Goal: Task Accomplishment & Management: Manage account settings

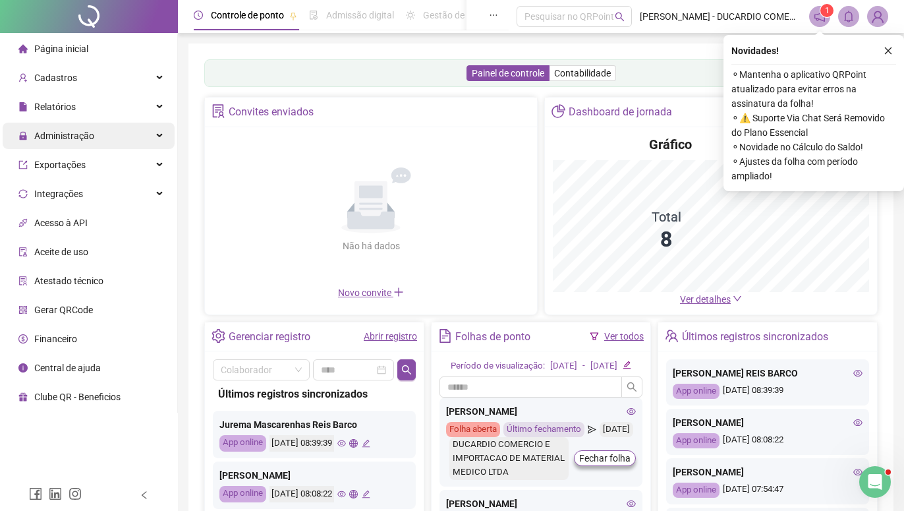
click at [84, 136] on span "Administração" at bounding box center [64, 136] width 60 height 11
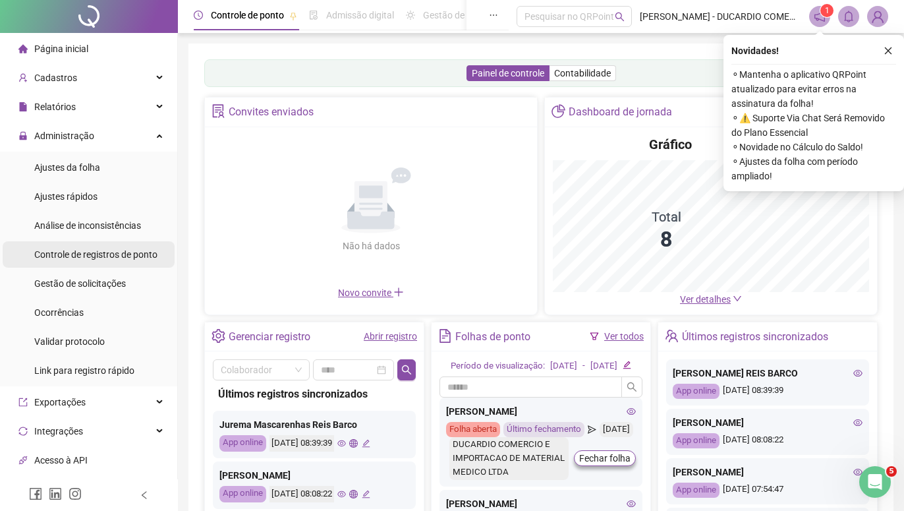
click at [69, 253] on span "Controle de registros de ponto" at bounding box center [95, 254] width 123 height 11
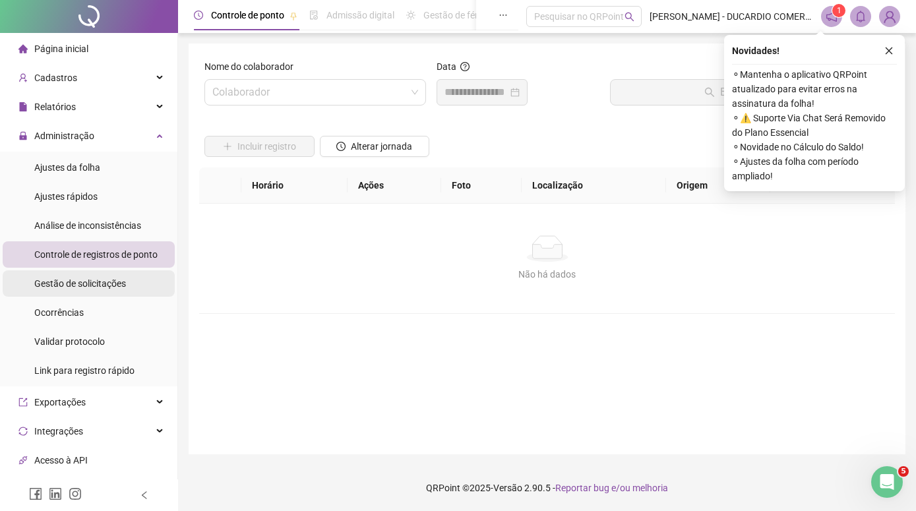
click at [86, 287] on span "Gestão de solicitações" at bounding box center [80, 283] width 92 height 11
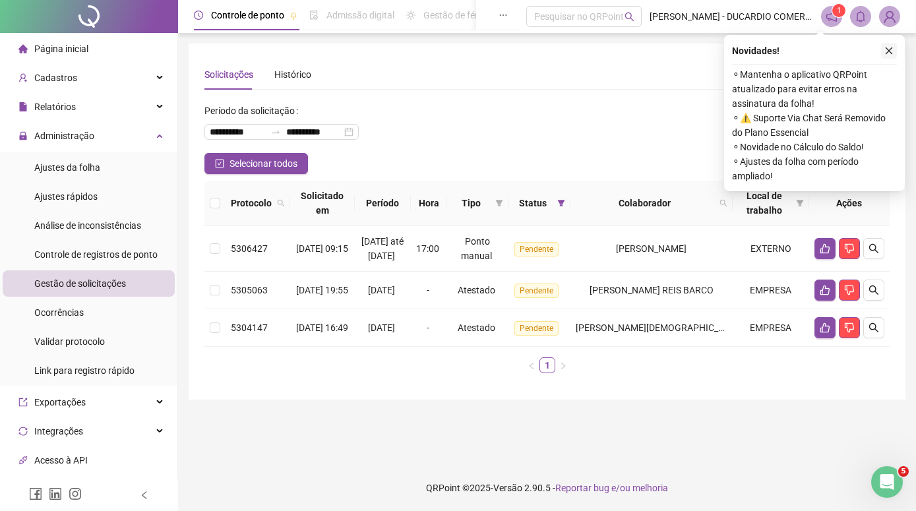
click at [885, 49] on icon "close" at bounding box center [888, 50] width 9 height 9
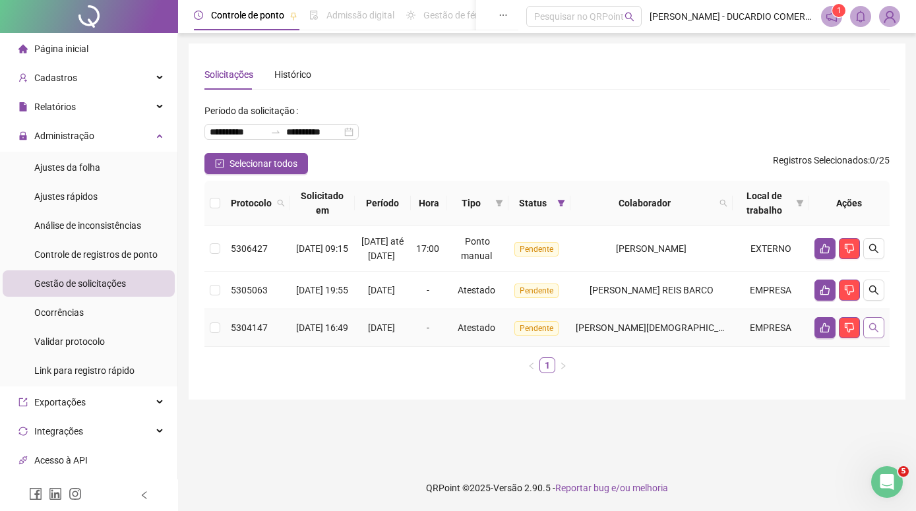
click at [872, 333] on icon "search" at bounding box center [873, 327] width 11 height 11
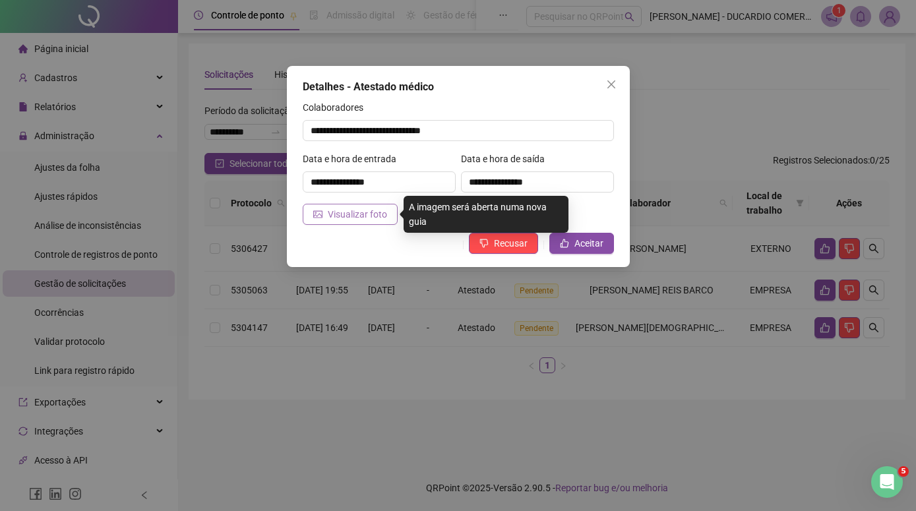
click at [362, 216] on span "Visualizar foto" at bounding box center [357, 214] width 59 height 15
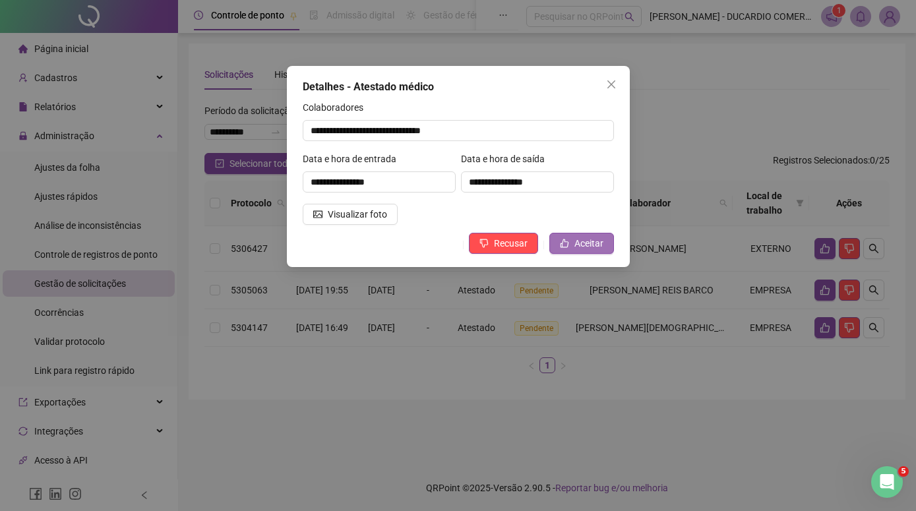
click at [580, 245] on span "Aceitar" at bounding box center [588, 243] width 29 height 15
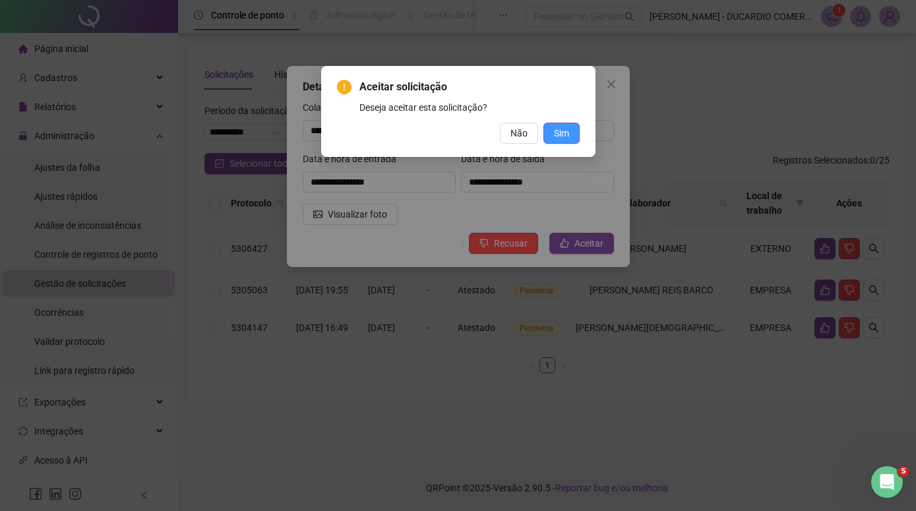
click at [562, 134] on span "Sim" at bounding box center [561, 133] width 15 height 15
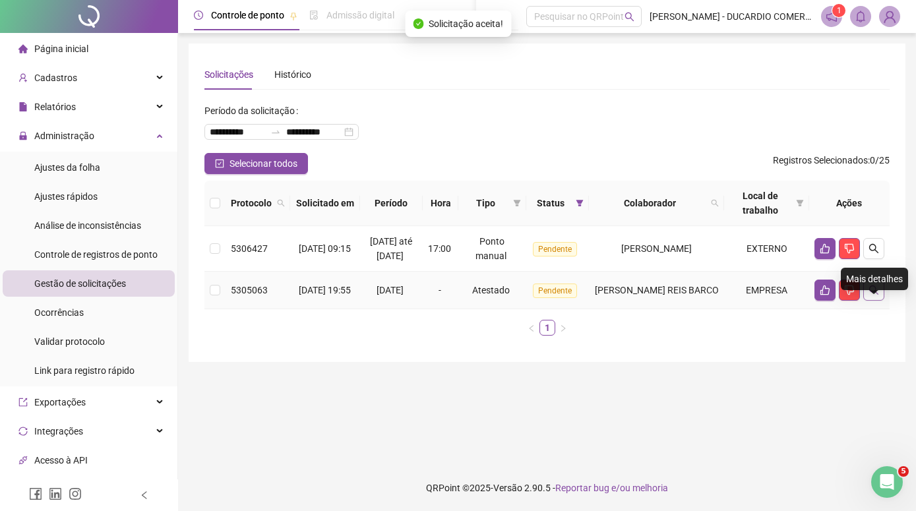
click at [876, 295] on icon "search" at bounding box center [873, 290] width 11 height 11
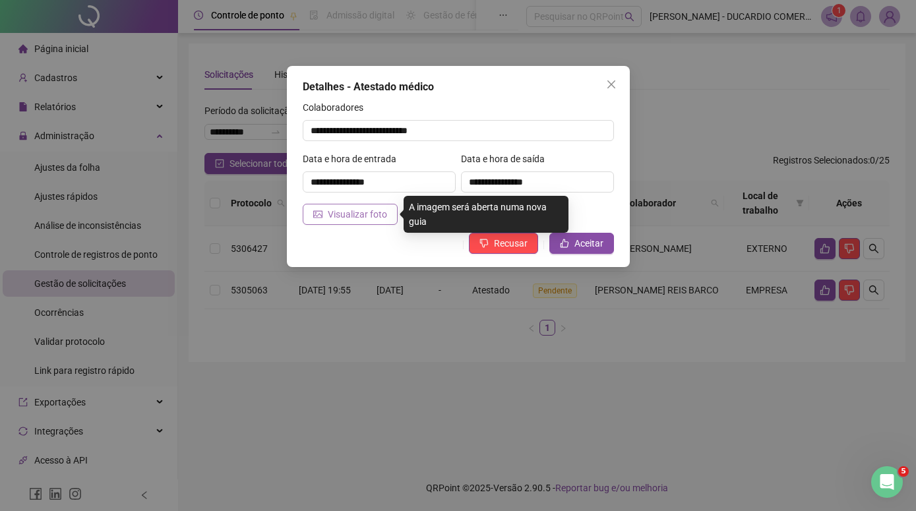
click at [378, 212] on span "Visualizar foto" at bounding box center [357, 214] width 59 height 15
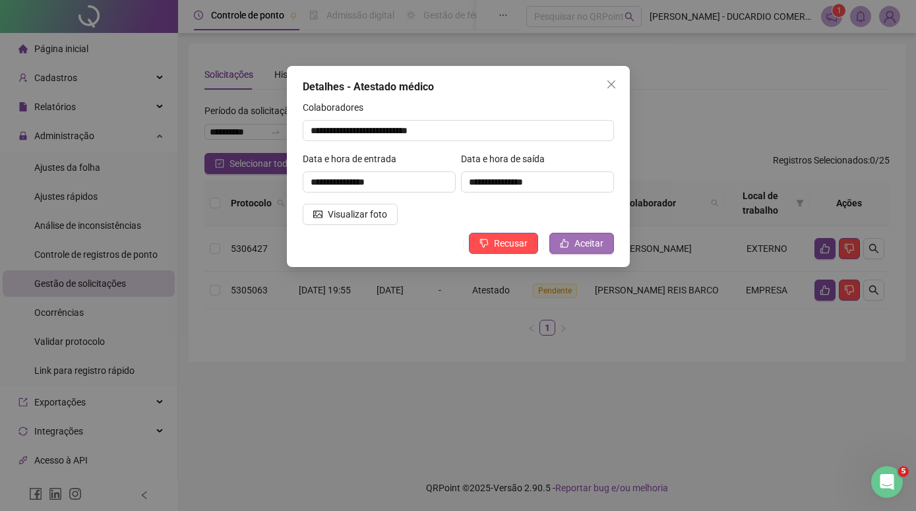
click at [601, 239] on span "Aceitar" at bounding box center [588, 243] width 29 height 15
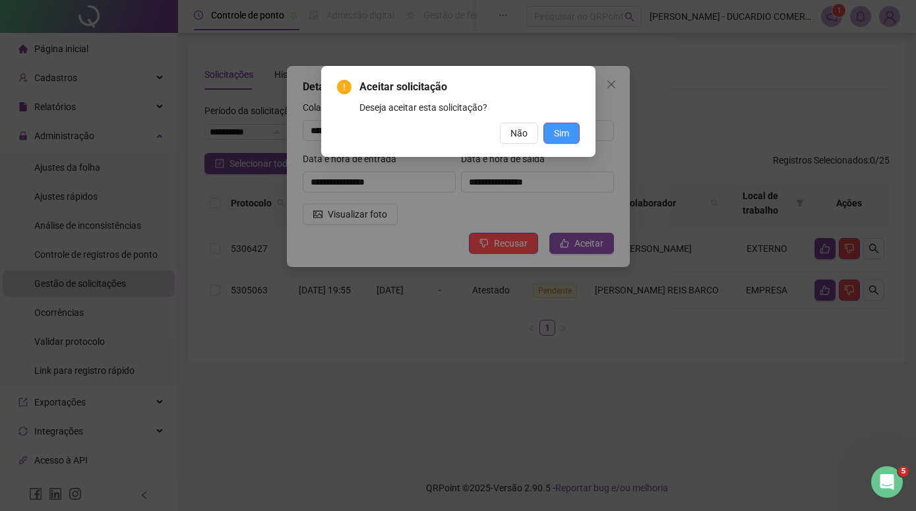
click at [567, 136] on span "Sim" at bounding box center [561, 133] width 15 height 15
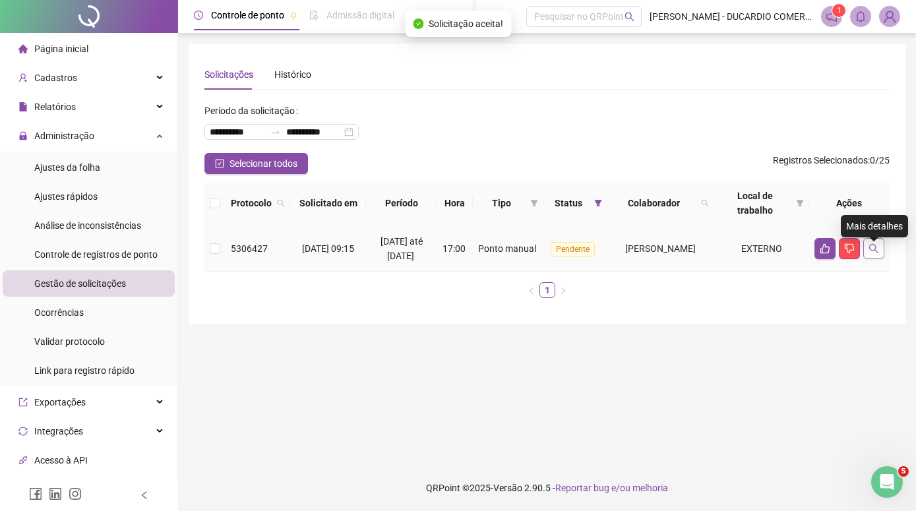
click at [875, 253] on icon "search" at bounding box center [873, 248] width 9 height 9
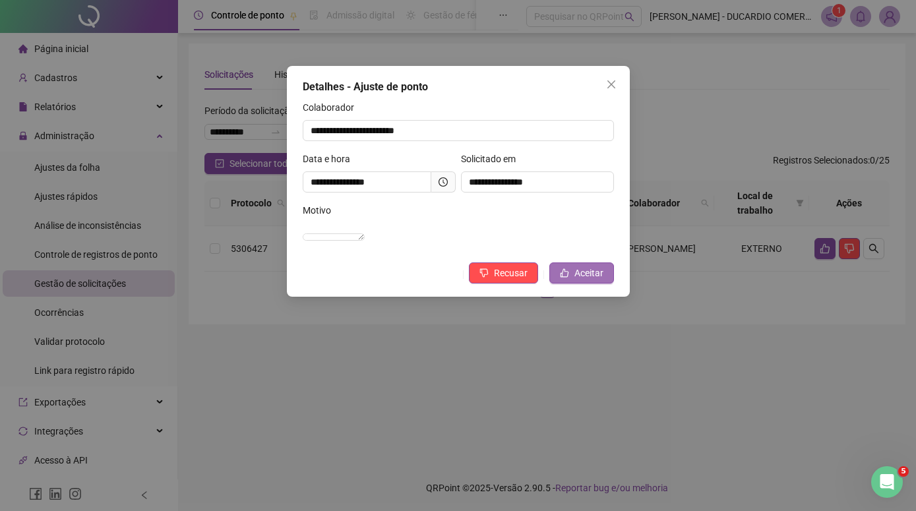
click at [588, 280] on span "Aceitar" at bounding box center [588, 273] width 29 height 15
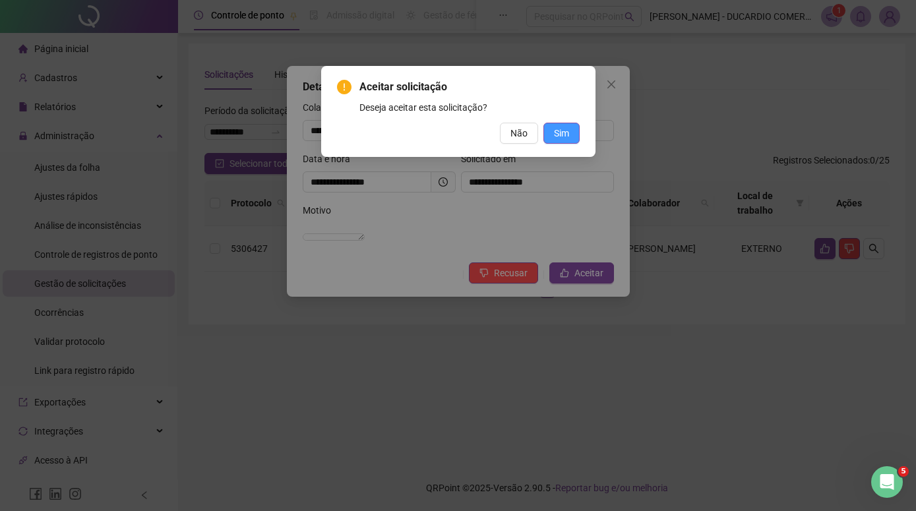
click at [557, 134] on span "Sim" at bounding box center [561, 133] width 15 height 15
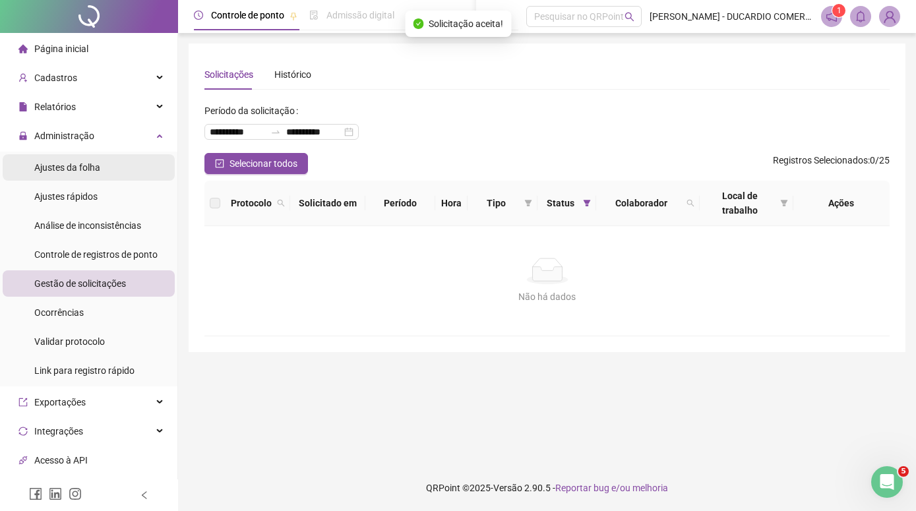
click at [87, 169] on span "Ajustes da folha" at bounding box center [67, 167] width 66 height 11
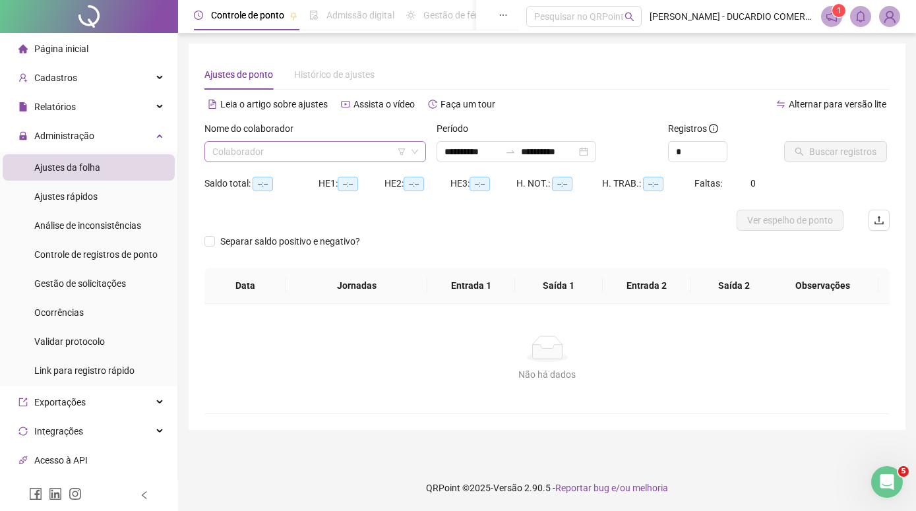
click at [302, 150] on input "search" at bounding box center [309, 152] width 194 height 20
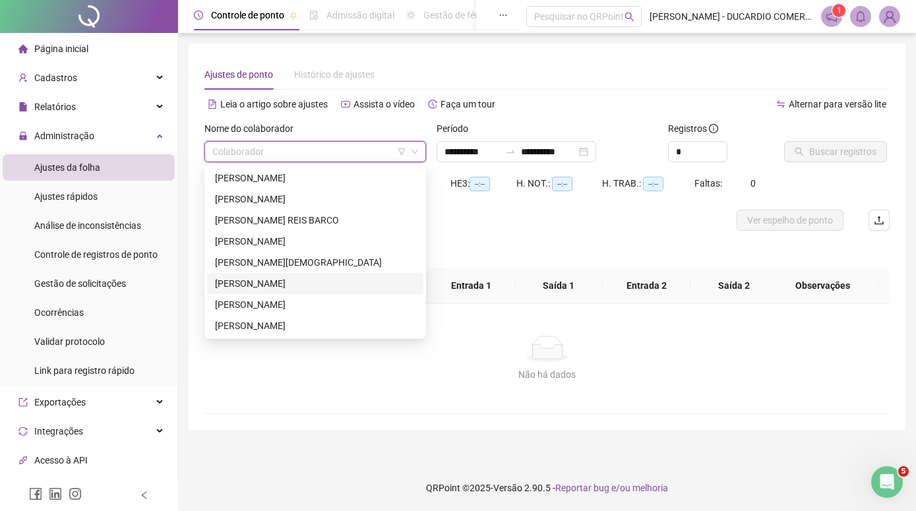
click at [220, 283] on div "[PERSON_NAME]" at bounding box center [315, 283] width 200 height 15
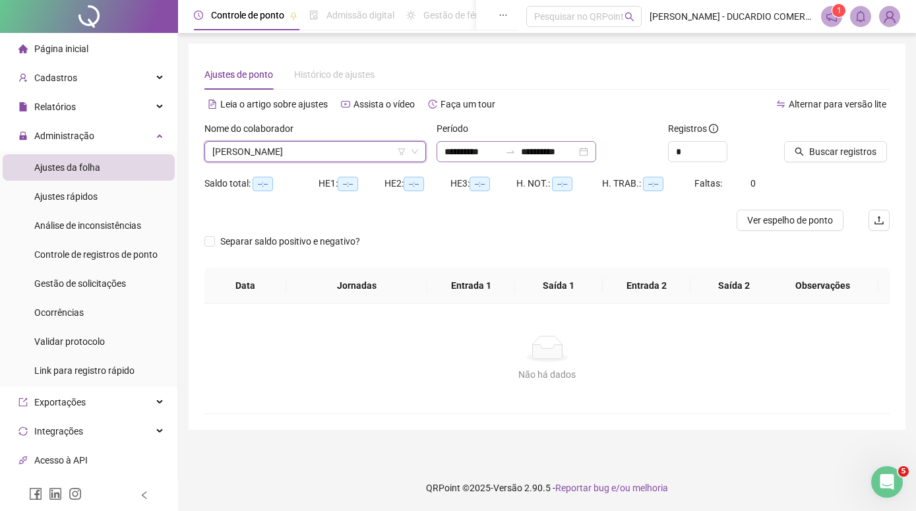
click at [512, 152] on div at bounding box center [510, 151] width 21 height 11
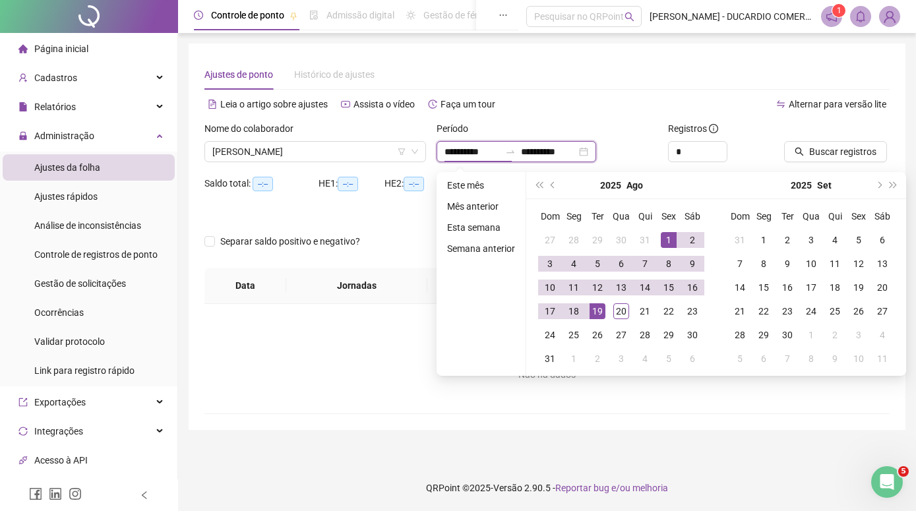
type input "**********"
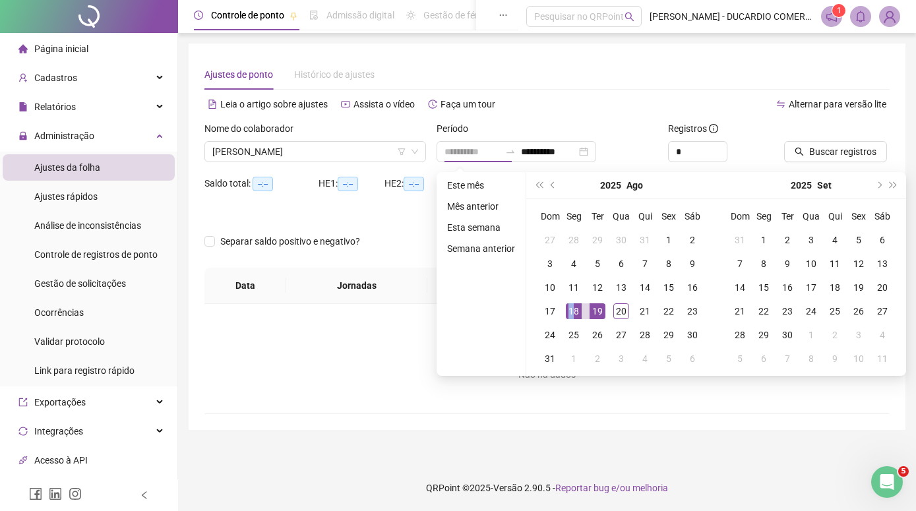
click at [570, 307] on div "18" at bounding box center [574, 311] width 16 height 16
click at [595, 313] on div "19" at bounding box center [597, 311] width 16 height 16
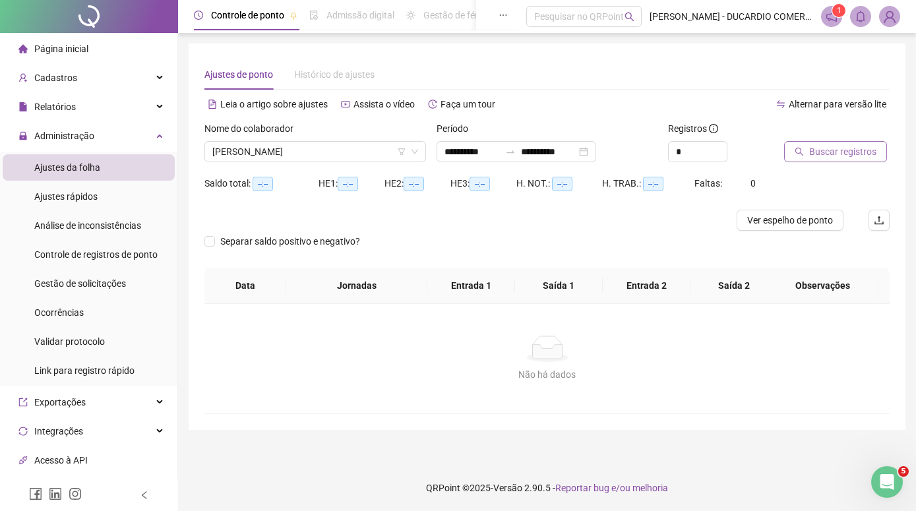
click at [820, 149] on span "Buscar registros" at bounding box center [842, 151] width 67 height 15
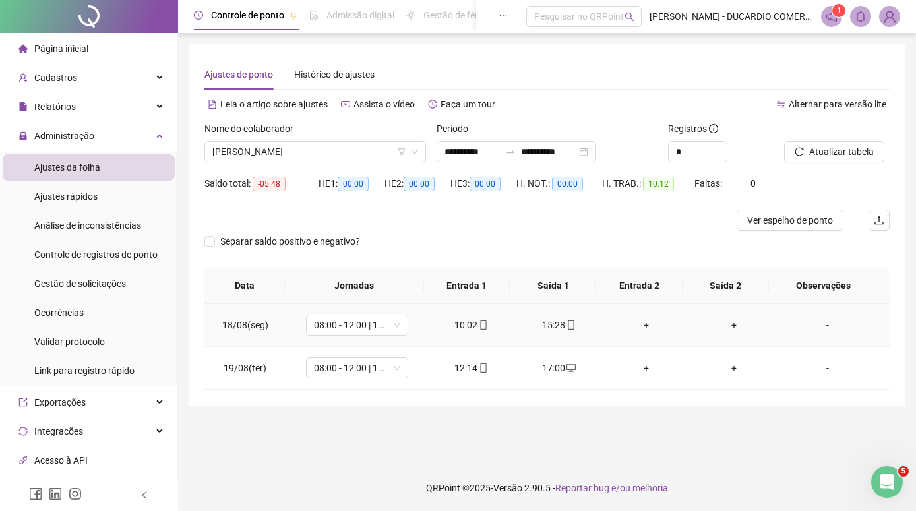
click at [821, 327] on div "-" at bounding box center [827, 325] width 78 height 15
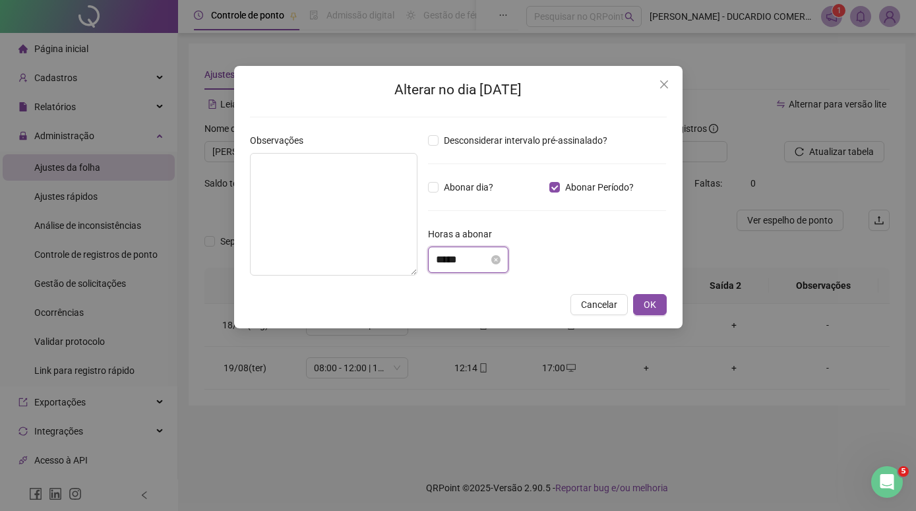
click at [440, 264] on input "*****" at bounding box center [462, 260] width 53 height 16
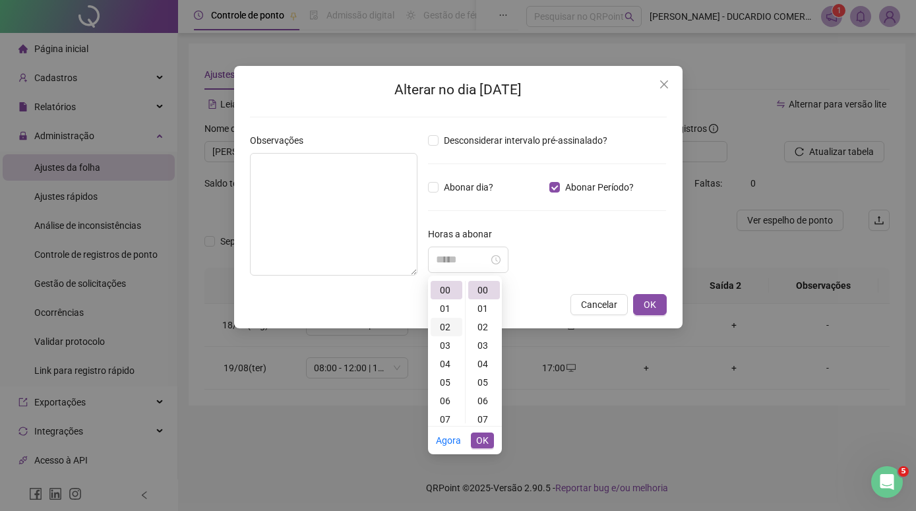
click at [446, 324] on div "02" at bounding box center [446, 327] width 32 height 18
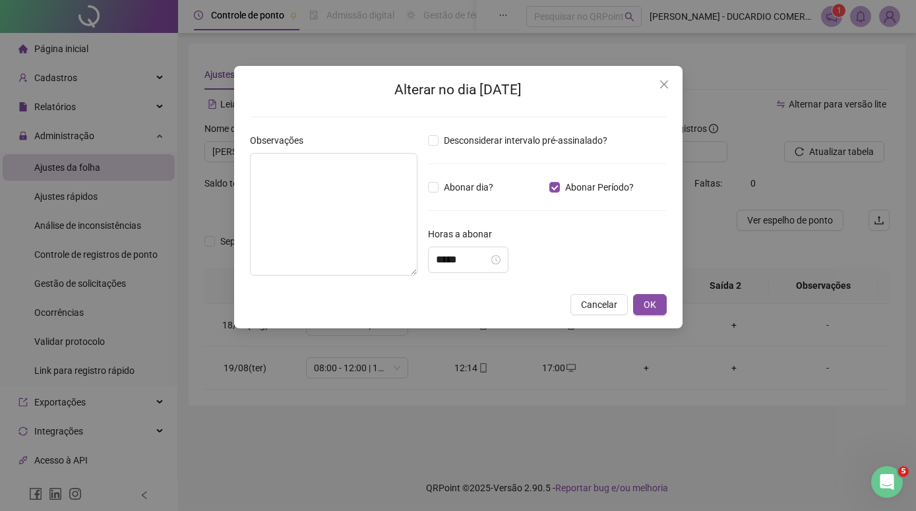
drag, startPoint x: 535, startPoint y: 96, endPoint x: 529, endPoint y: 80, distance: 16.7
click at [529, 80] on h2 "Alterar no dia [DATE]" at bounding box center [458, 90] width 417 height 22
click at [610, 301] on span "Cancelar" at bounding box center [599, 304] width 36 height 15
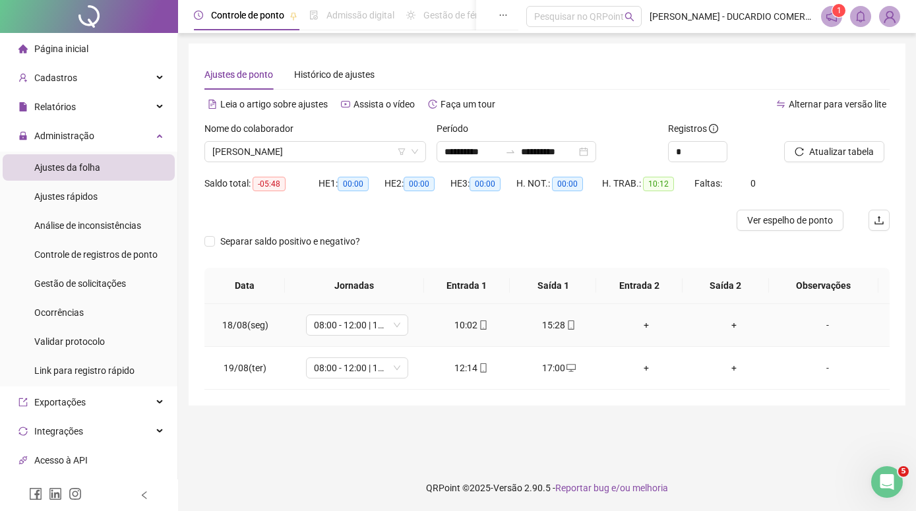
click at [817, 326] on div "-" at bounding box center [827, 325] width 78 height 15
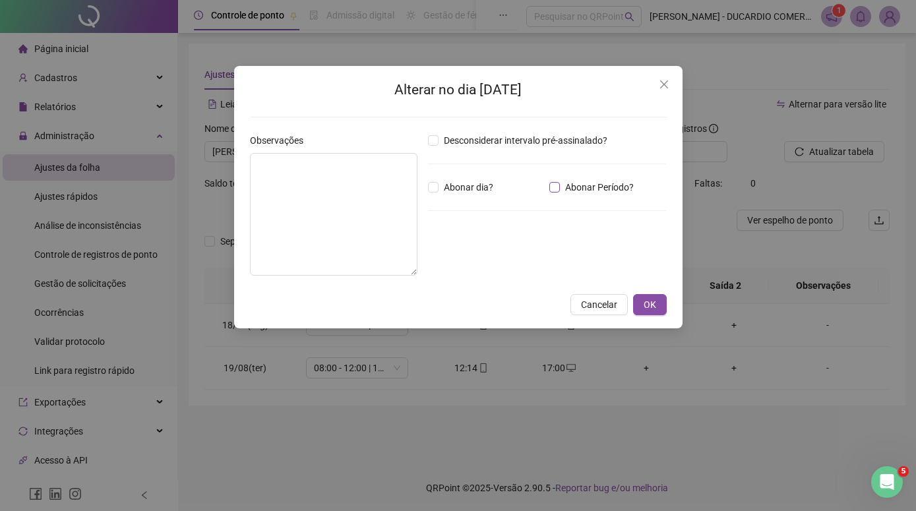
click at [578, 189] on span "Abonar Período?" at bounding box center [599, 187] width 79 height 15
click at [465, 265] on input "*****" at bounding box center [462, 260] width 53 height 16
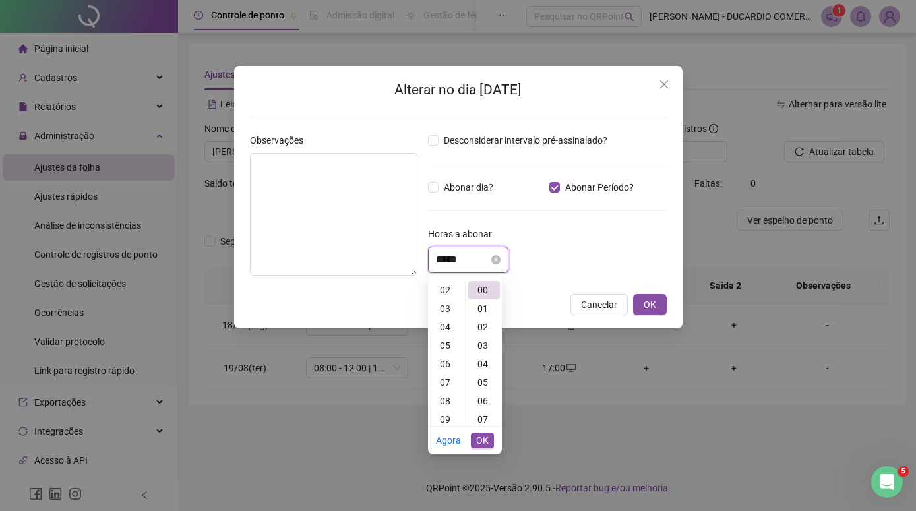
scroll to position [0, 0]
click at [447, 330] on div "02" at bounding box center [446, 327] width 32 height 18
click at [483, 353] on div "32" at bounding box center [484, 354] width 32 height 18
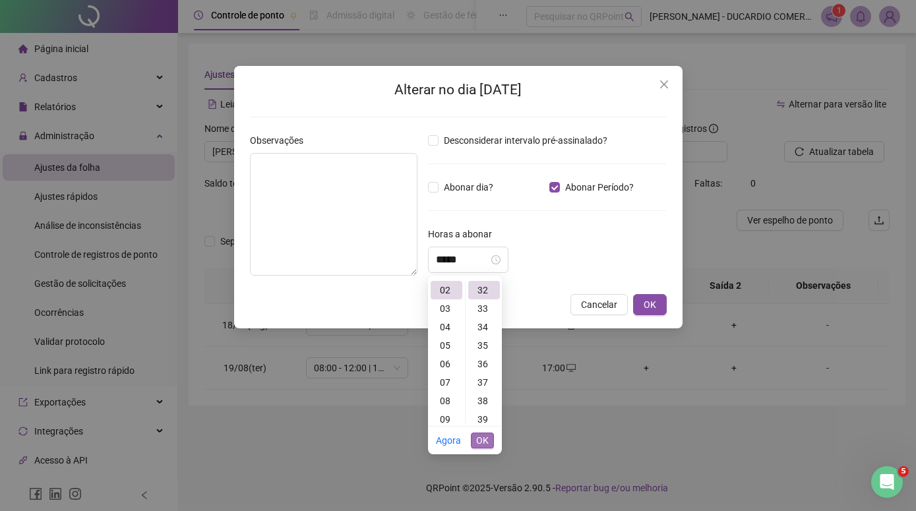
click at [485, 440] on span "OK" at bounding box center [482, 440] width 13 height 15
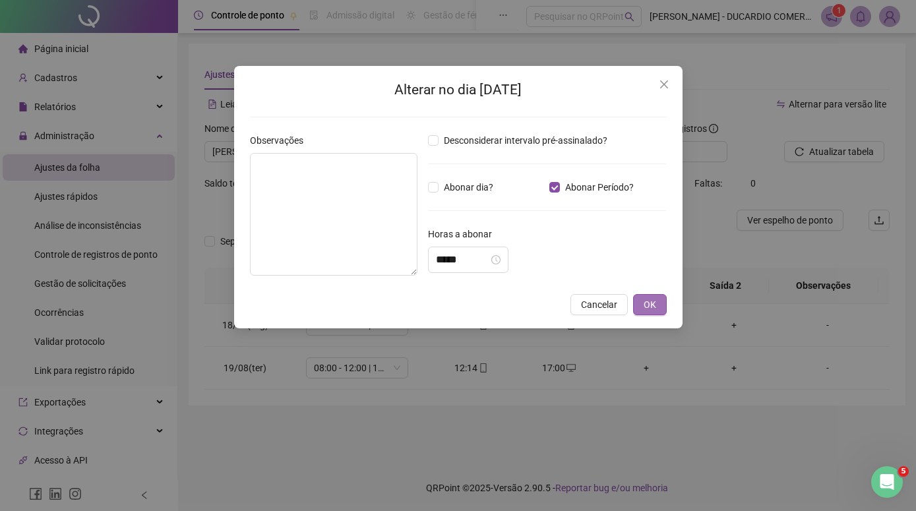
click at [656, 306] on button "OK" at bounding box center [650, 304] width 34 height 21
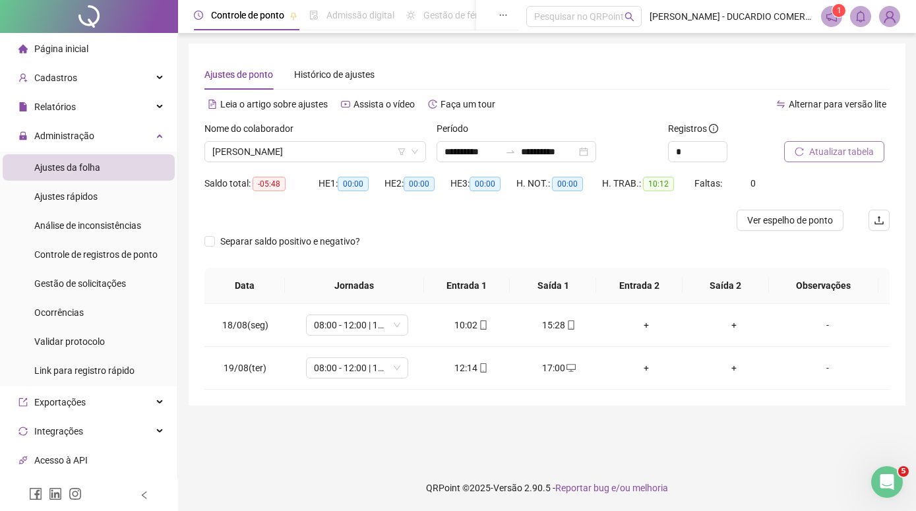
click at [830, 150] on span "Atualizar tabela" at bounding box center [841, 151] width 65 height 15
click at [819, 370] on div "-" at bounding box center [827, 368] width 78 height 15
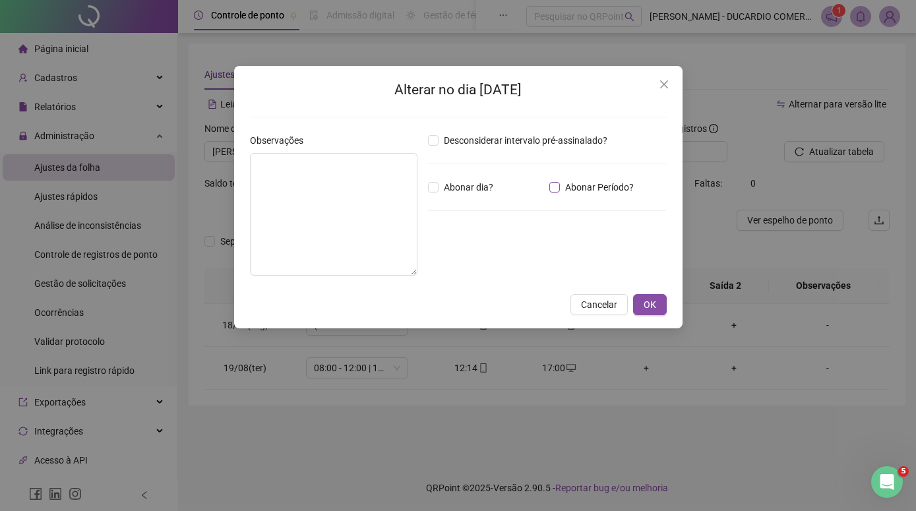
click at [560, 185] on span "Abonar Período?" at bounding box center [599, 187] width 79 height 15
click at [443, 265] on input "*****" at bounding box center [462, 260] width 53 height 16
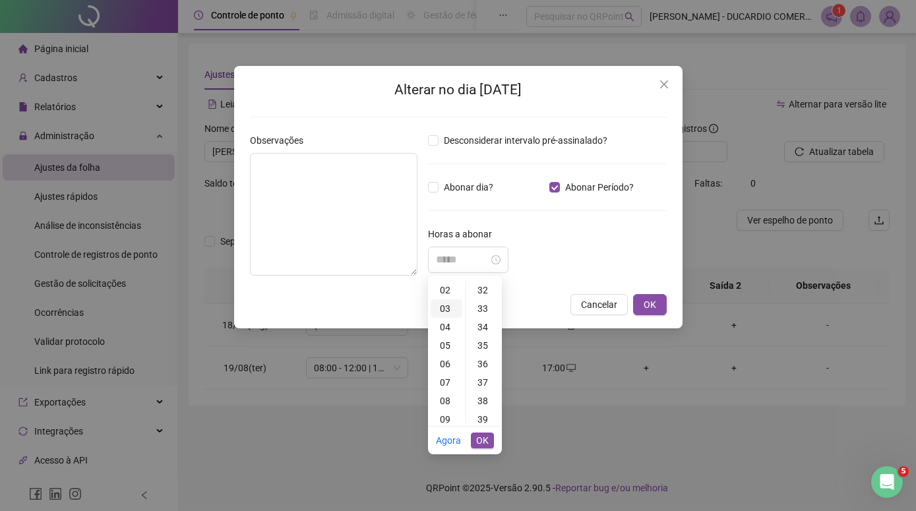
click at [450, 318] on div "03" at bounding box center [446, 308] width 32 height 18
click at [483, 399] on div "14" at bounding box center [484, 398] width 32 height 18
click at [649, 303] on span "OK" at bounding box center [649, 304] width 13 height 15
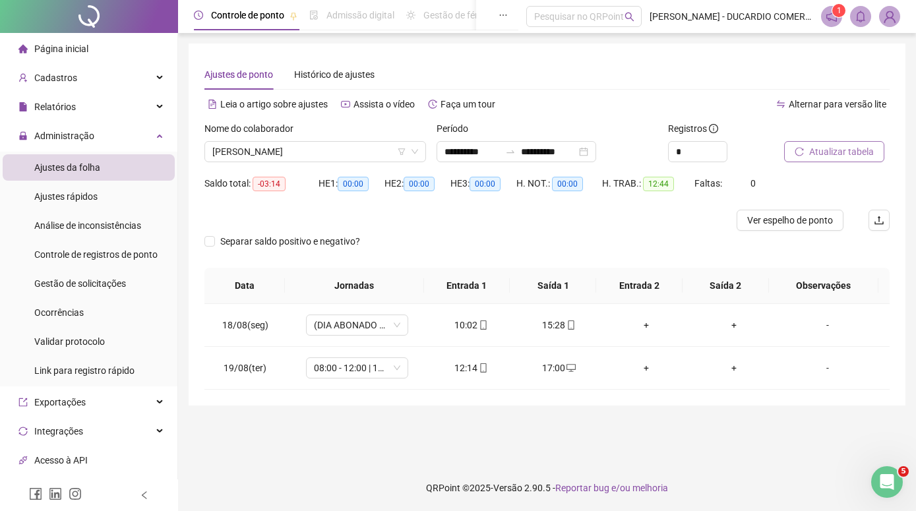
click at [834, 150] on span "Atualizar tabela" at bounding box center [841, 151] width 65 height 15
click at [784, 221] on span "Ver espelho de ponto" at bounding box center [790, 220] width 86 height 15
click at [823, 151] on span "Atualizar tabela" at bounding box center [841, 151] width 65 height 15
click at [790, 220] on span "Ver espelho de ponto" at bounding box center [790, 220] width 86 height 15
click at [812, 148] on span "Atualizar tabela" at bounding box center [841, 151] width 65 height 15
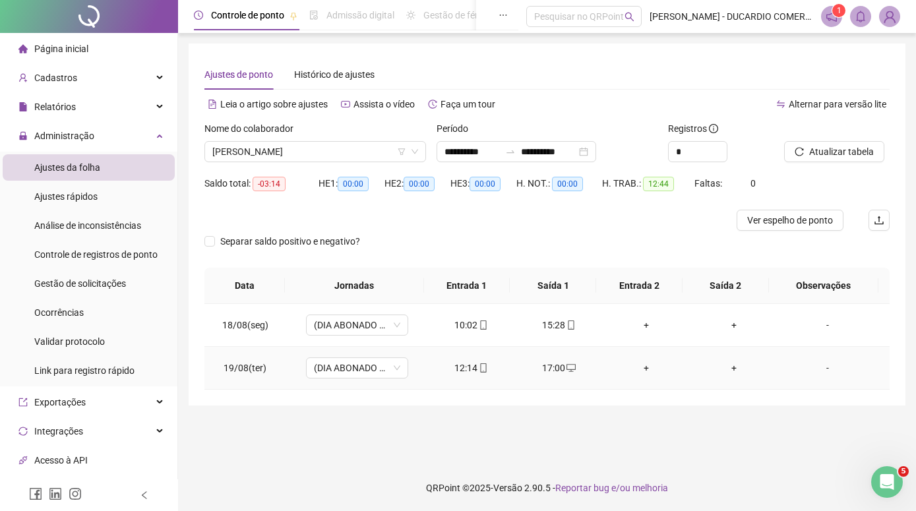
click at [819, 368] on div "-" at bounding box center [827, 368] width 78 height 15
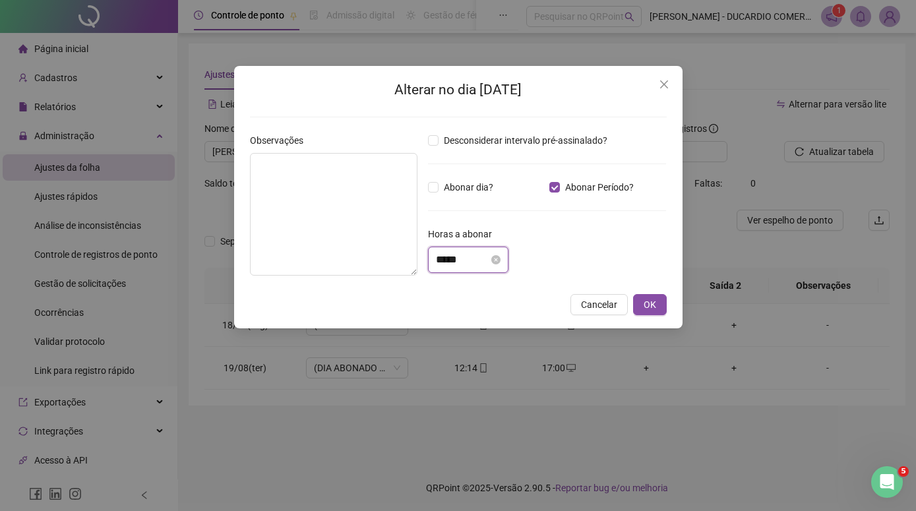
click at [473, 258] on input "*****" at bounding box center [462, 260] width 53 height 16
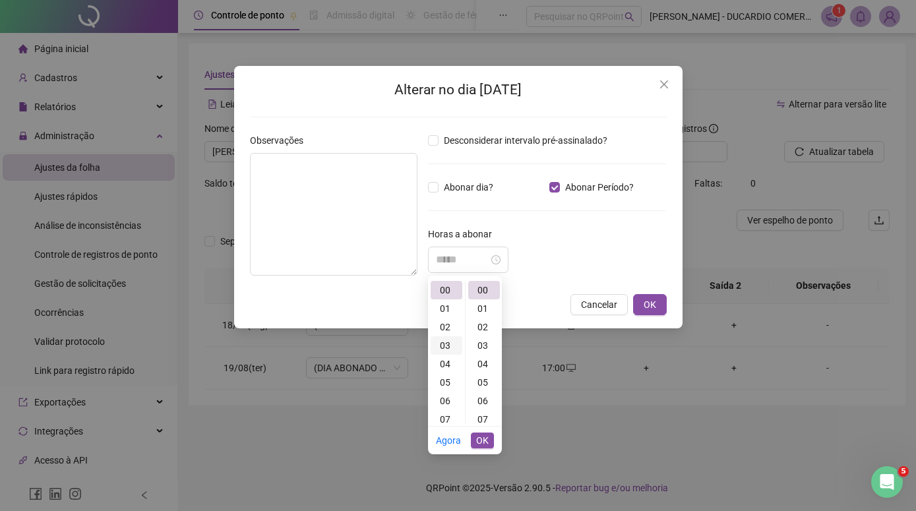
click at [450, 348] on div "03" at bounding box center [446, 345] width 32 height 18
click at [486, 324] on div "14" at bounding box center [484, 323] width 32 height 18
click at [659, 303] on button "OK" at bounding box center [650, 304] width 34 height 21
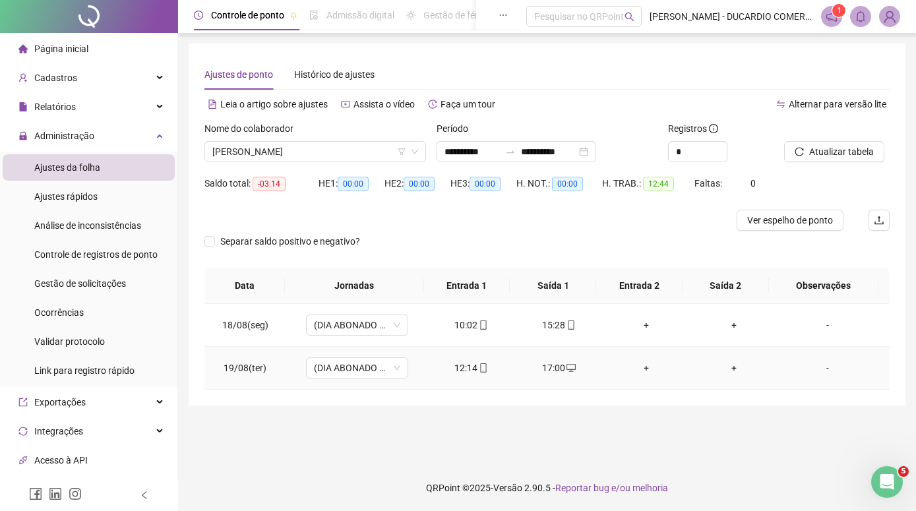
click at [825, 369] on div "-" at bounding box center [827, 368] width 78 height 15
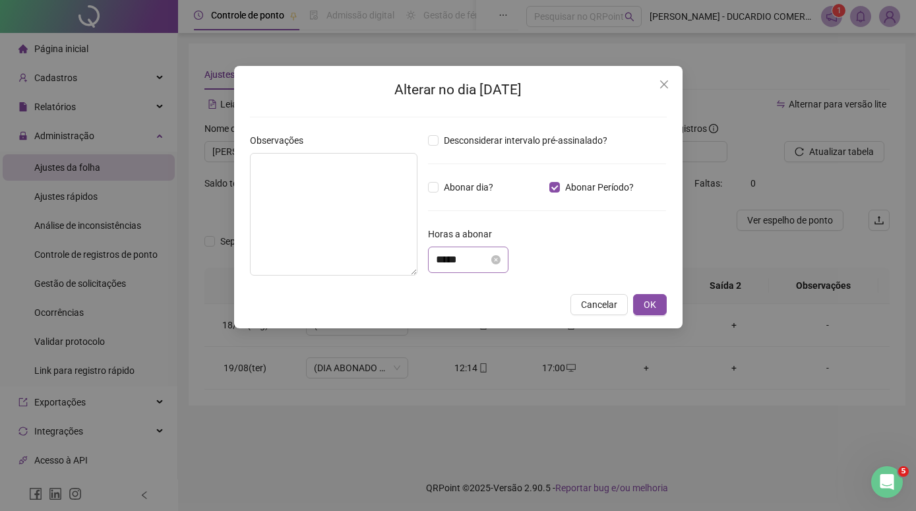
click at [500, 260] on div "*****" at bounding box center [468, 260] width 65 height 16
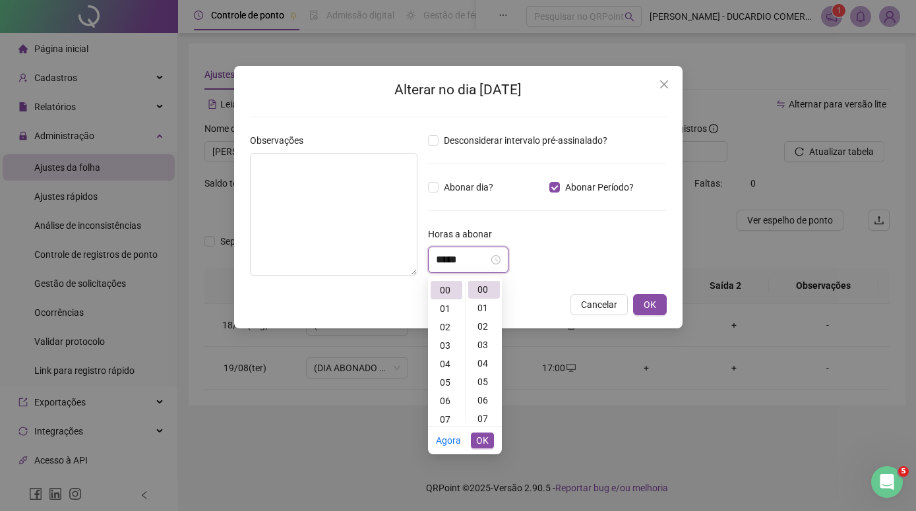
scroll to position [0, 0]
click at [444, 349] on div "03" at bounding box center [446, 345] width 32 height 18
click at [483, 399] on div "14" at bounding box center [484, 398] width 32 height 18
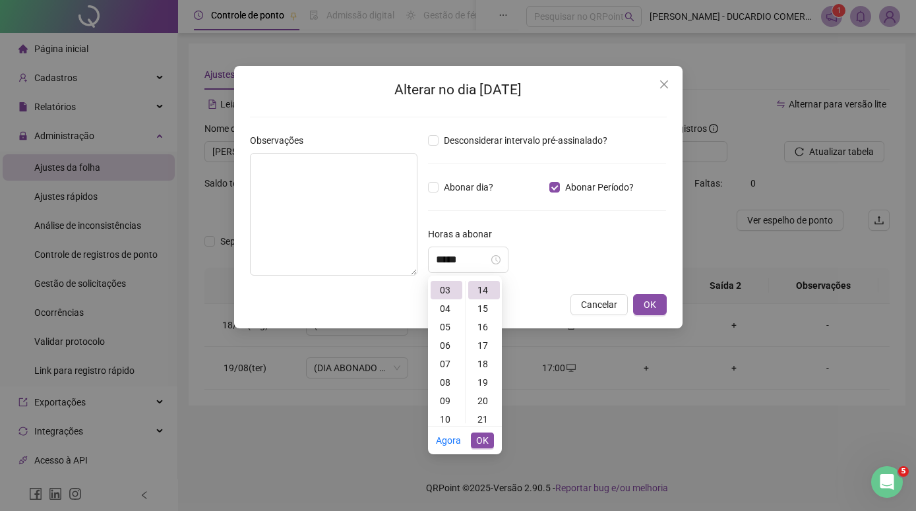
type input "*****"
click at [481, 438] on span "OK" at bounding box center [482, 440] width 13 height 15
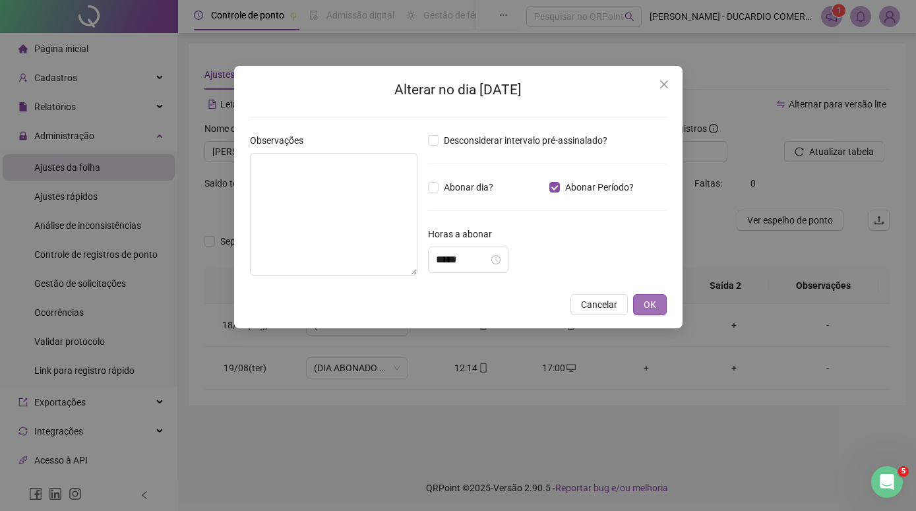
click at [658, 303] on button "OK" at bounding box center [650, 304] width 34 height 21
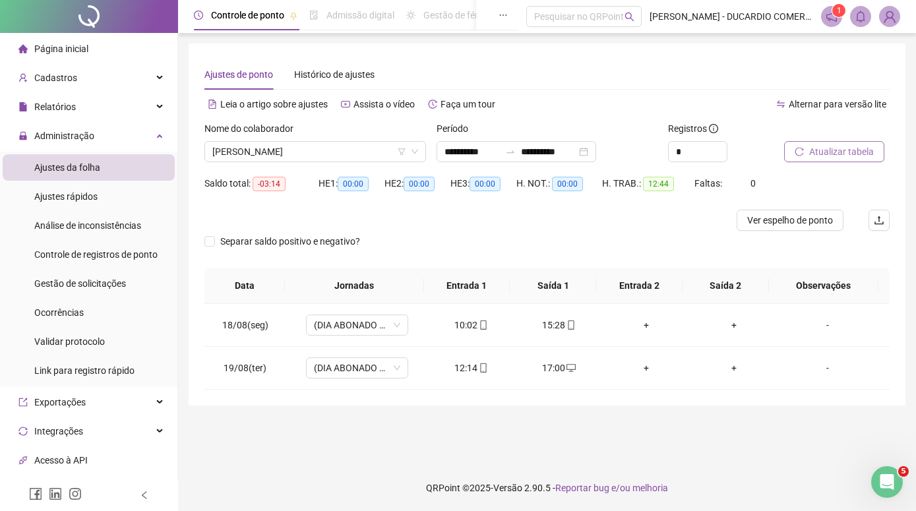
click at [816, 149] on span "Atualizar tabela" at bounding box center [841, 151] width 65 height 15
click at [759, 222] on span "Ver espelho de ponto" at bounding box center [790, 220] width 86 height 15
click at [891, 18] on img at bounding box center [889, 17] width 20 height 20
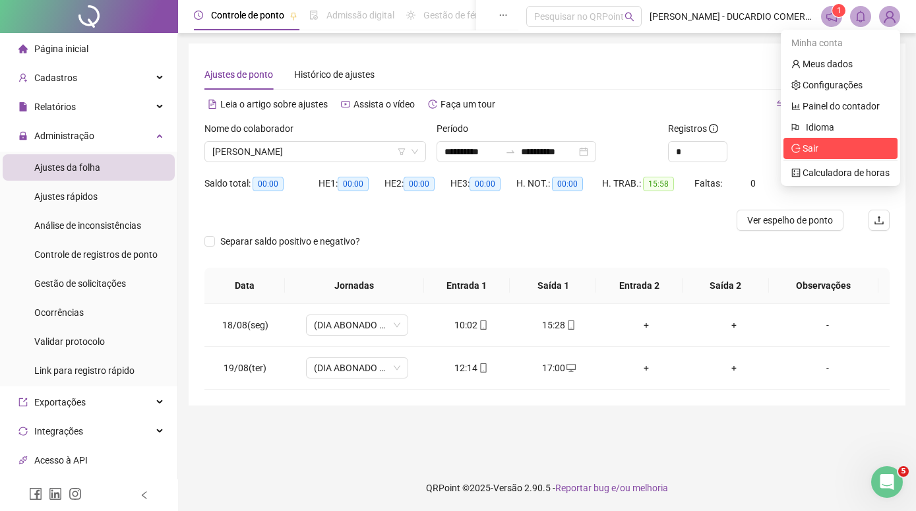
click at [815, 150] on span "Sair" at bounding box center [810, 148] width 16 height 11
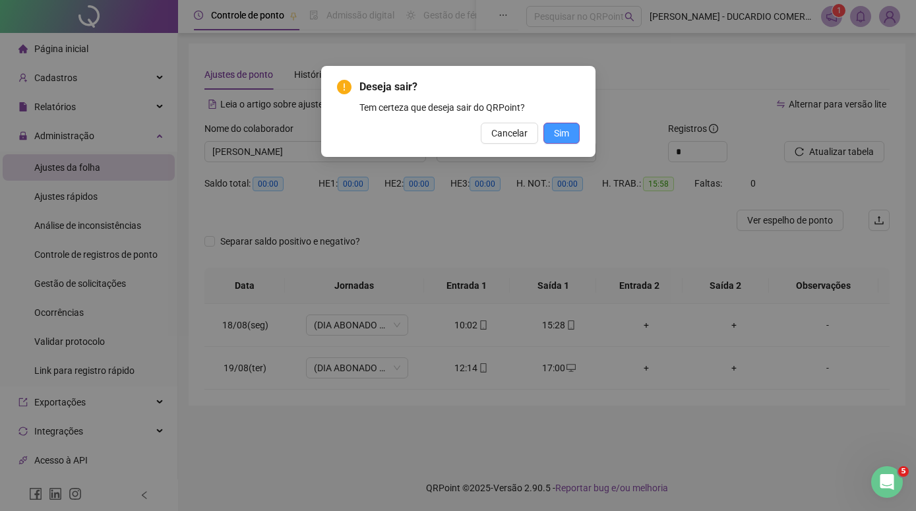
click at [570, 134] on button "Sim" at bounding box center [561, 133] width 36 height 21
